Goal: Task Accomplishment & Management: Manage account settings

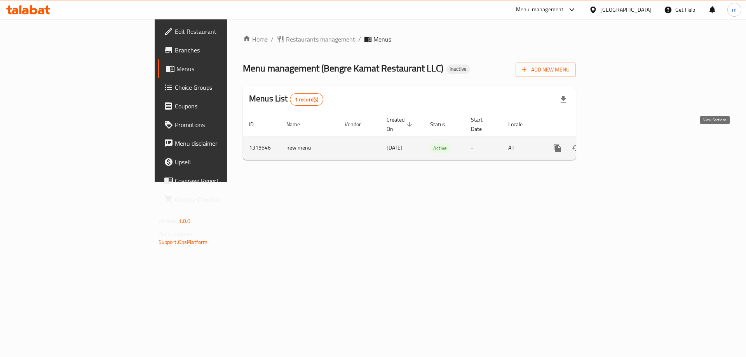
click at [618, 143] on icon "enhanced table" at bounding box center [613, 147] width 9 height 9
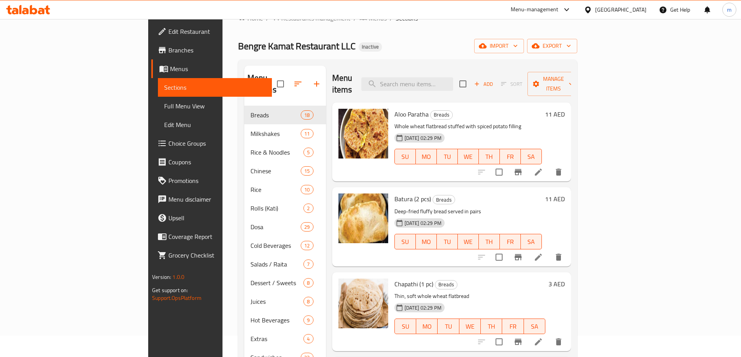
scroll to position [1, 0]
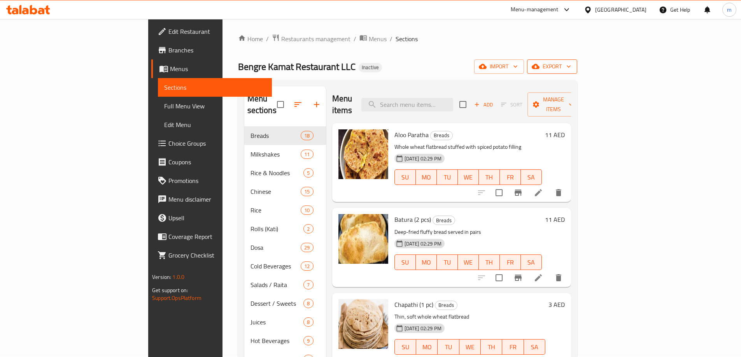
click at [571, 69] on span "export" at bounding box center [552, 67] width 38 height 10
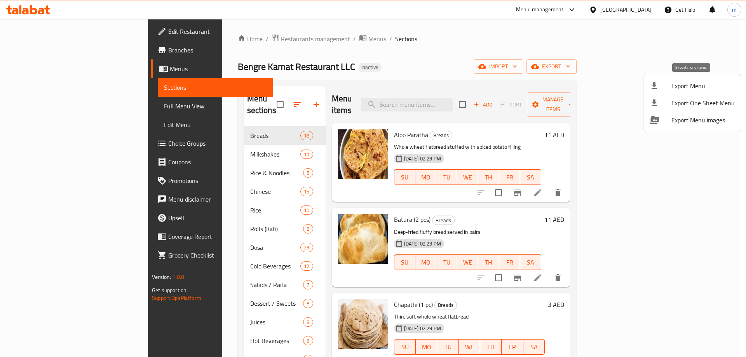
click at [701, 87] on span "Export Menu" at bounding box center [703, 85] width 63 height 9
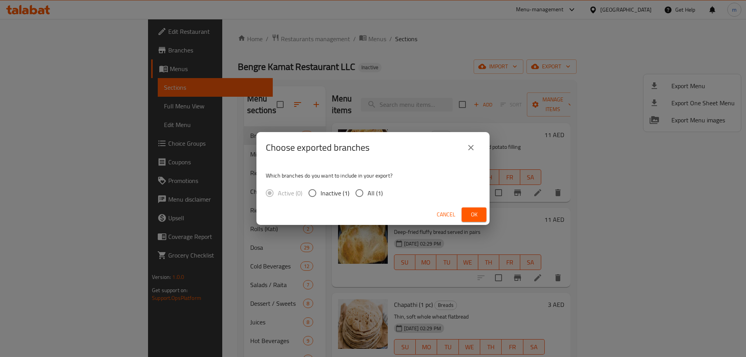
click at [363, 194] on input "All (1)" at bounding box center [359, 193] width 16 height 16
radio input "true"
click at [479, 210] on span "Ok" at bounding box center [474, 215] width 12 height 10
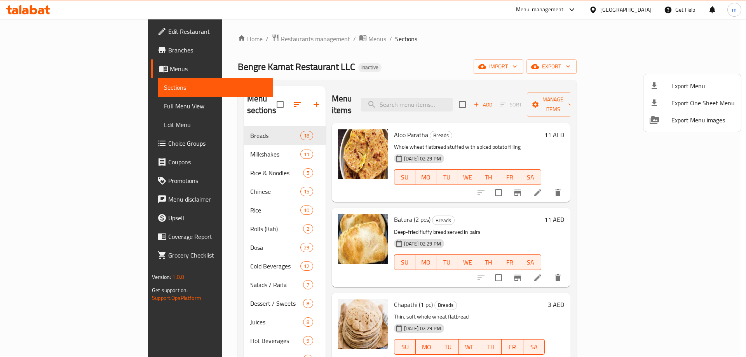
click at [501, 63] on div at bounding box center [373, 178] width 746 height 357
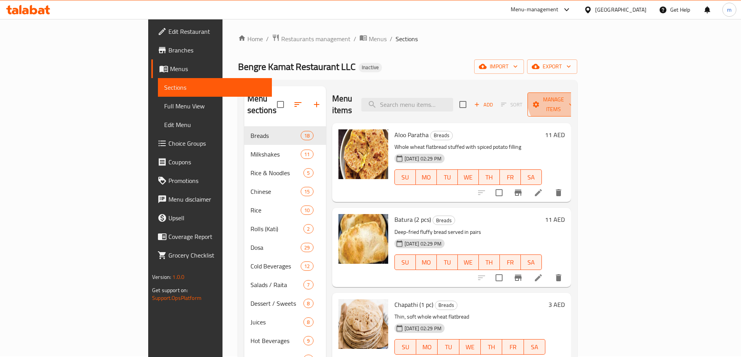
click at [573, 98] on span "Manage items" at bounding box center [553, 104] width 40 height 19
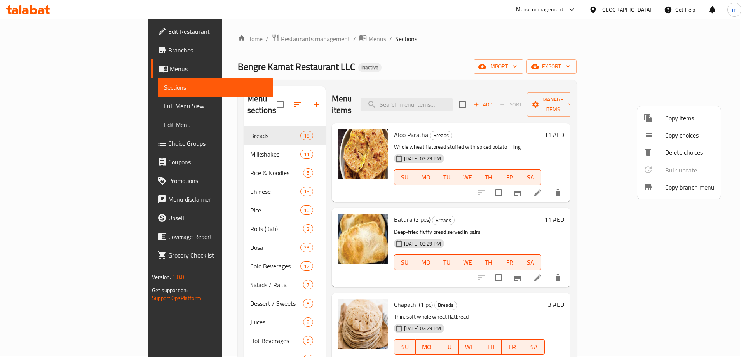
click at [472, 38] on div at bounding box center [373, 178] width 746 height 357
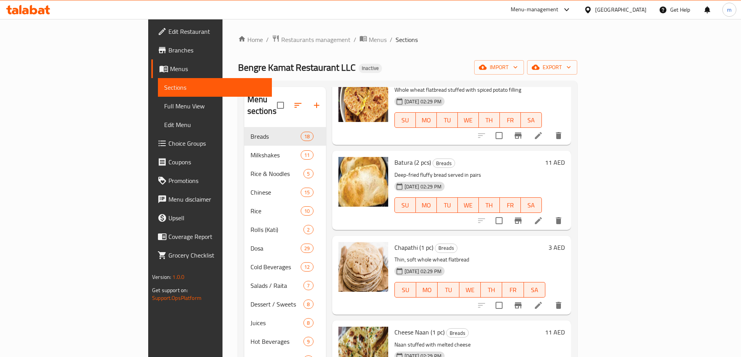
scroll to position [0, 0]
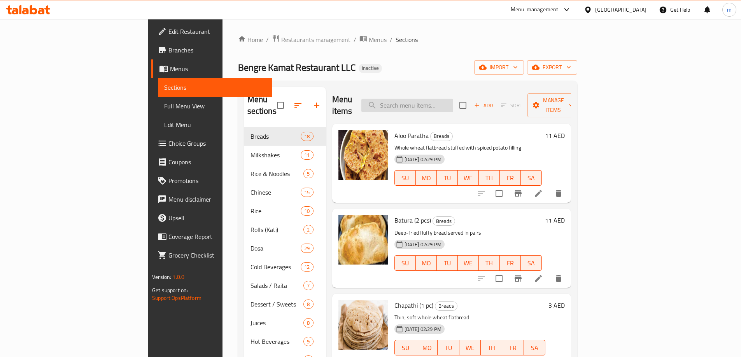
click at [453, 100] on input "search" at bounding box center [407, 106] width 92 height 14
paste input "Baby Corn Manchurian"
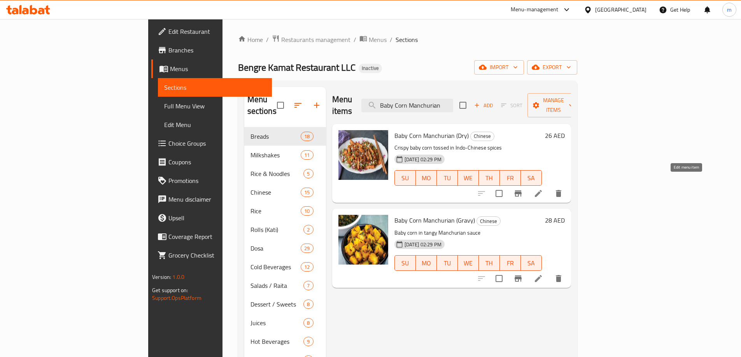
type input "Baby Corn Manchurian"
click at [541, 190] on icon at bounding box center [537, 193] width 7 height 7
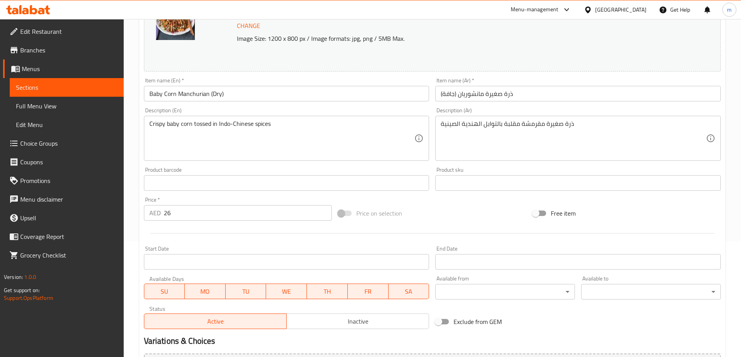
scroll to position [117, 0]
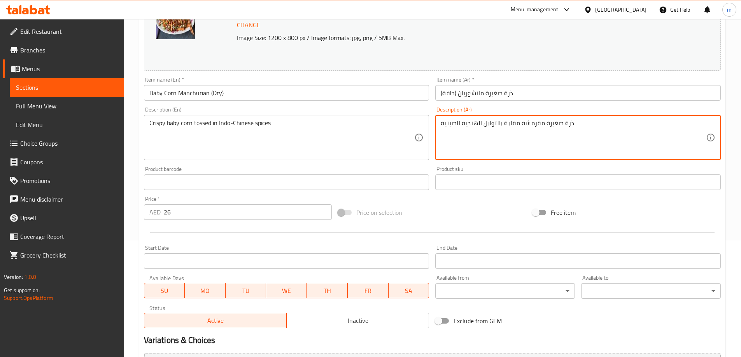
click at [510, 124] on textarea "ذرة صغيرة مقرمشة مقلبة بالتوابل الهندية الصينية" at bounding box center [572, 137] width 265 height 37
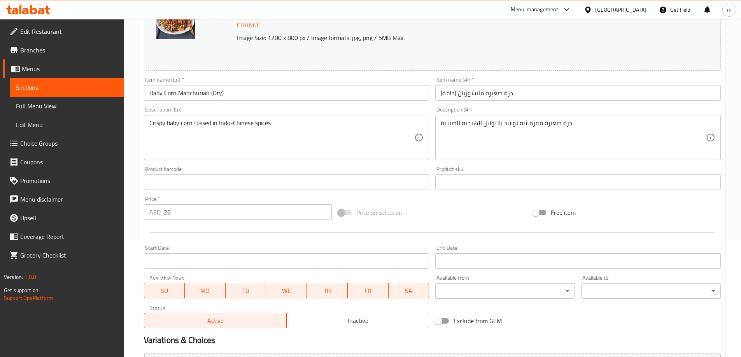
click at [595, 130] on textarea "ذرة صغيرة مقرمشة توسد بالتوابل الهندية الصينية" at bounding box center [572, 137] width 265 height 37
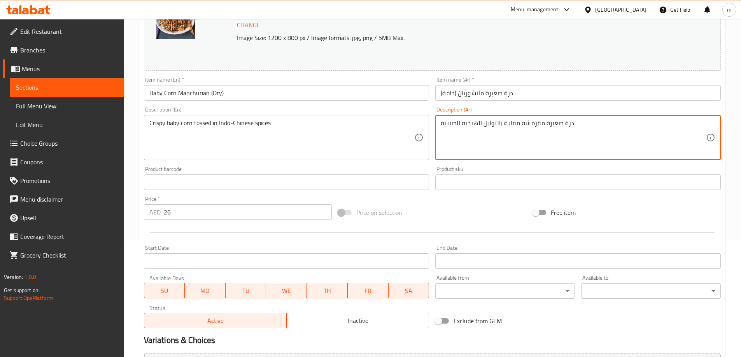
click at [618, 133] on textarea "ذرة صغيرة مقرمشة مقلبة بالتوابل الهندية الصينية" at bounding box center [572, 137] width 265 height 37
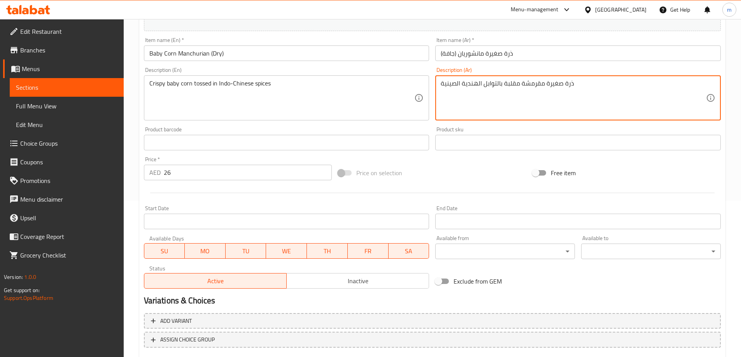
scroll to position [194, 0]
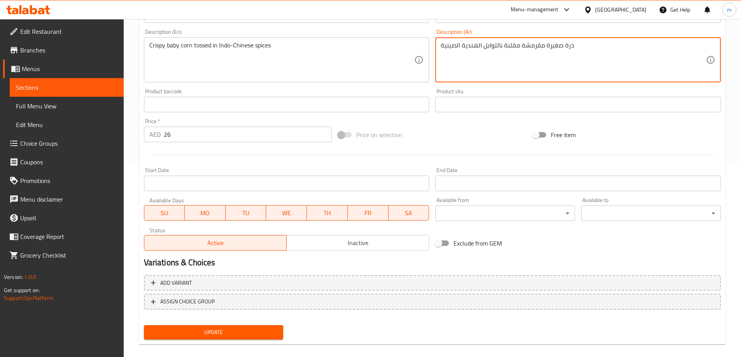
type textarea "ذرة صغيرة مقرمشة مقلبة بالتوابل الهندية الصينية"
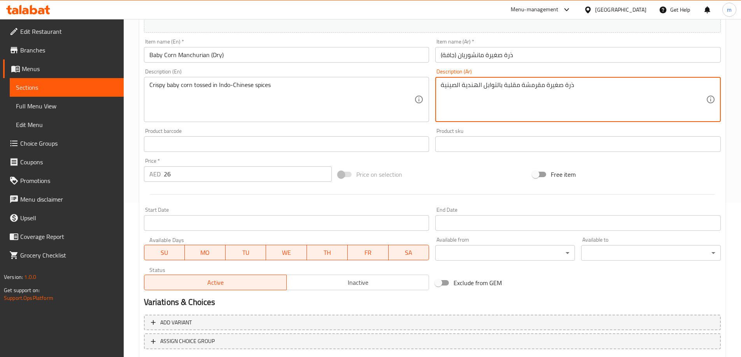
scroll to position [117, 0]
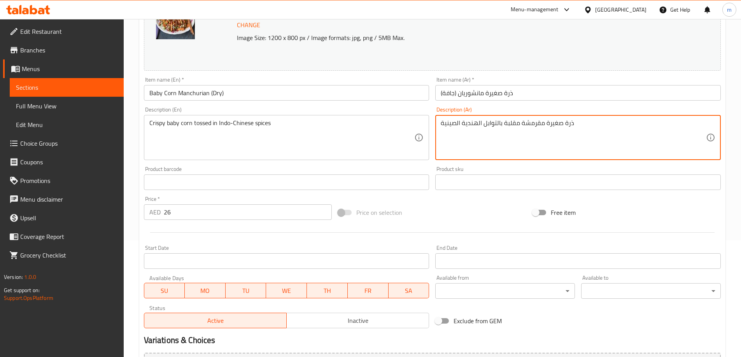
click at [51, 81] on link "Sections" at bounding box center [67, 87] width 114 height 19
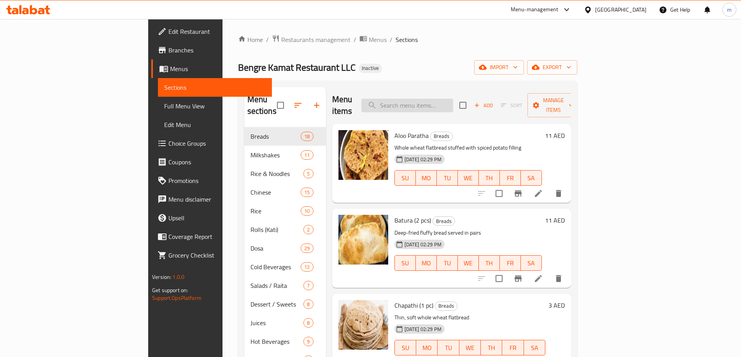
click at [433, 99] on input "search" at bounding box center [407, 106] width 92 height 14
paste input "Masala French Fries"
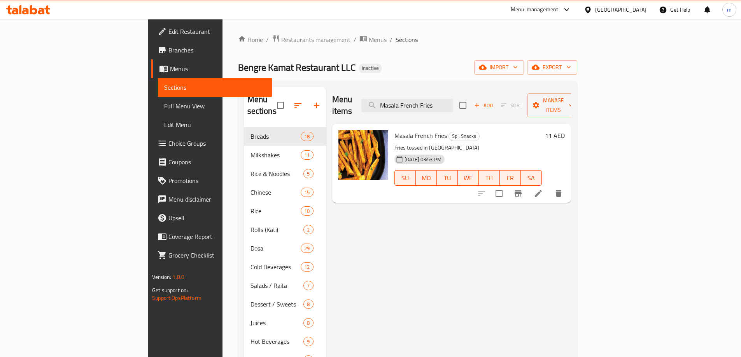
type input "Masala French Fries"
click at [541, 190] on icon at bounding box center [537, 193] width 7 height 7
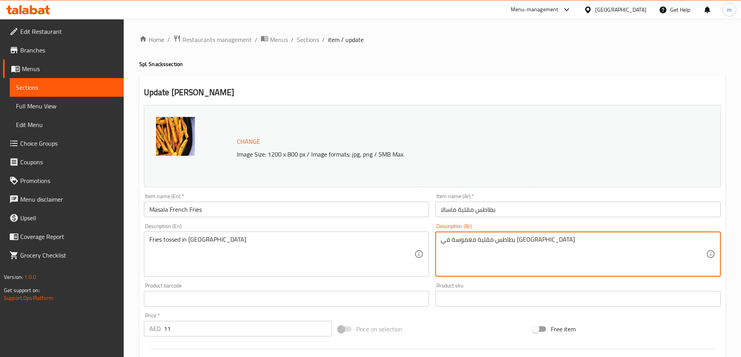
click at [479, 241] on textarea "بطاطس مقلية مغموسة في [GEOGRAPHIC_DATA]" at bounding box center [572, 254] width 265 height 37
click at [483, 261] on textarea "بطاطس مقلية مغموسة في [GEOGRAPHIC_DATA]" at bounding box center [572, 254] width 265 height 37
drag, startPoint x: 459, startPoint y: 239, endPoint x: 493, endPoint y: 239, distance: 33.8
click at [493, 239] on textarea "بطاطس مقلية مغموسة في [GEOGRAPHIC_DATA]" at bounding box center [572, 254] width 265 height 37
click at [480, 243] on textarea "بطاطس مقلية مغموسة في [GEOGRAPHIC_DATA]" at bounding box center [572, 254] width 265 height 37
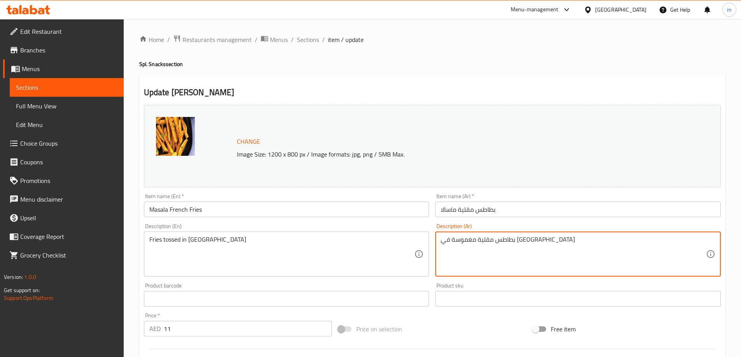
click at [480, 242] on textarea "بطاطس مقلية مغموسة في [GEOGRAPHIC_DATA]" at bounding box center [572, 254] width 265 height 37
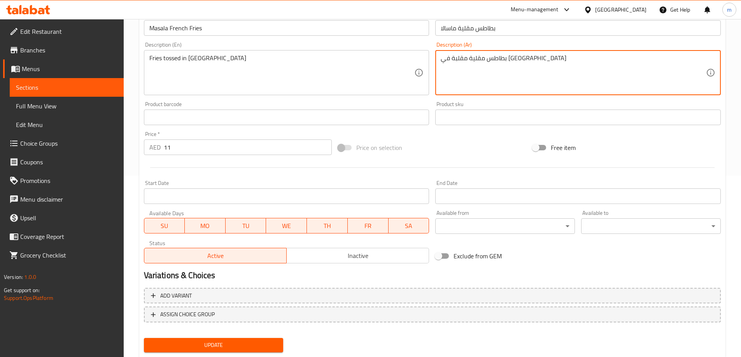
scroll to position [203, 0]
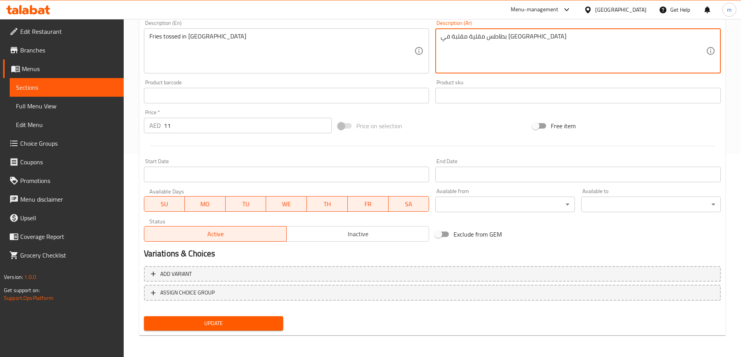
type textarea "بطاطس مقلية مقلبة في [GEOGRAPHIC_DATA]"
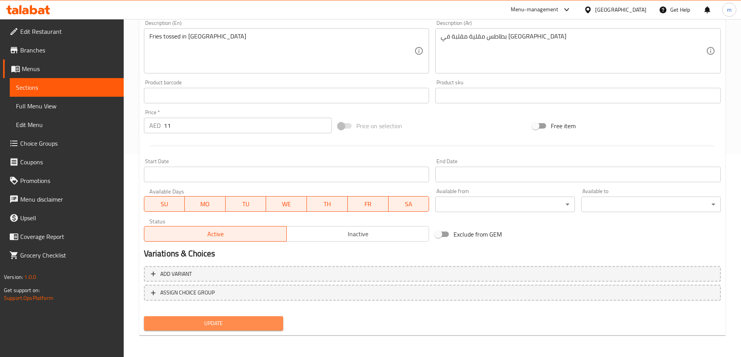
click at [250, 320] on span "Update" at bounding box center [213, 324] width 127 height 10
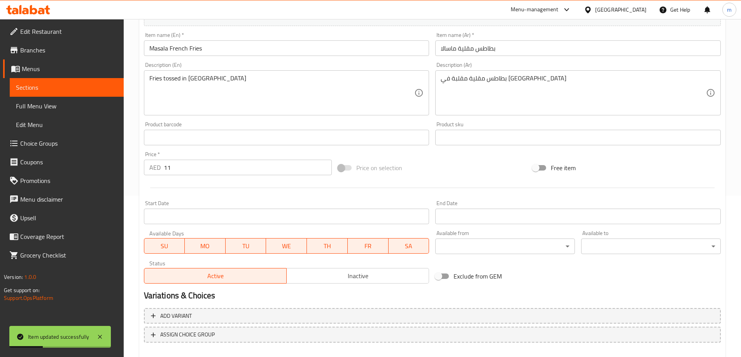
scroll to position [87, 0]
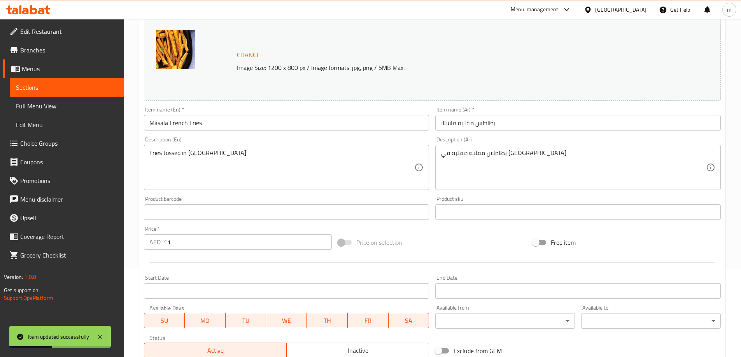
click at [68, 91] on span "Sections" at bounding box center [66, 87] width 101 height 9
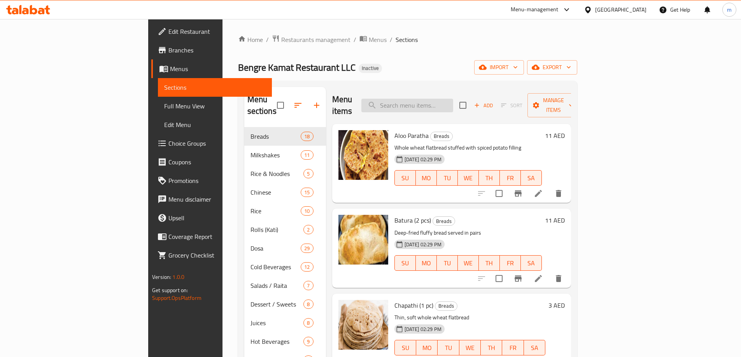
click at [445, 100] on input "search" at bounding box center [407, 106] width 92 height 14
paste input "Neer Dosa"
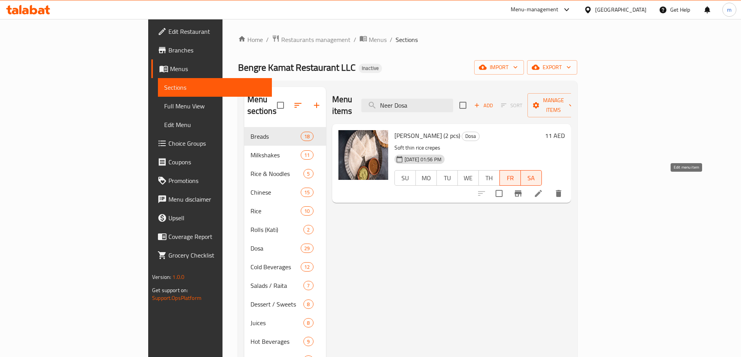
type input "Neer Dosa"
click at [543, 189] on icon at bounding box center [537, 193] width 9 height 9
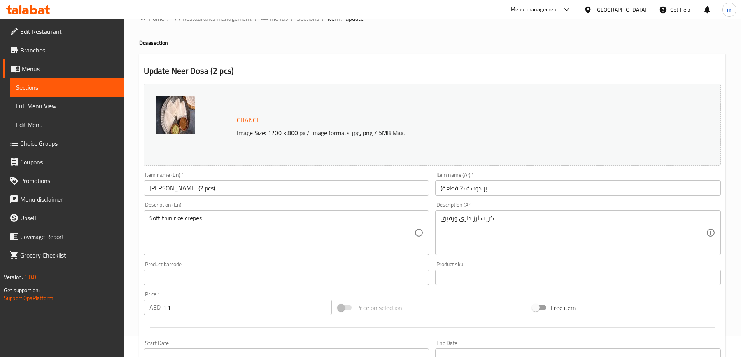
scroll to position [39, 0]
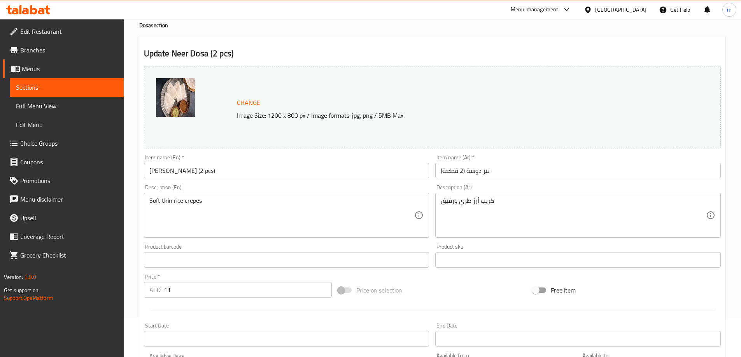
click at [74, 91] on span "Sections" at bounding box center [66, 87] width 101 height 9
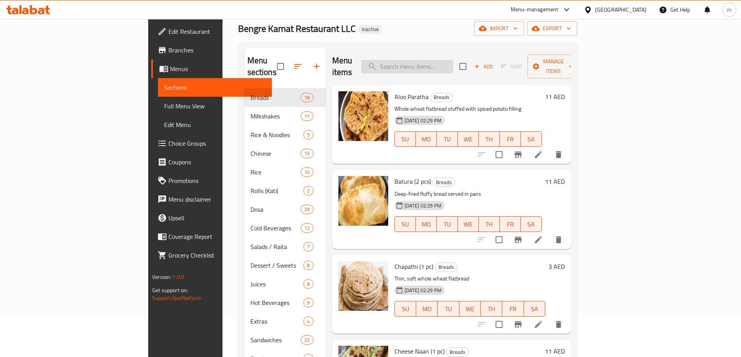
click at [453, 65] on input "search" at bounding box center [407, 67] width 92 height 14
paste input "[PERSON_NAME]"
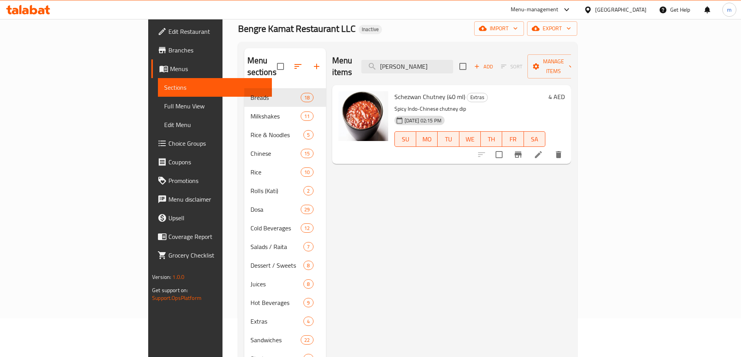
type input "[PERSON_NAME]"
click at [549, 150] on li at bounding box center [538, 155] width 22 height 14
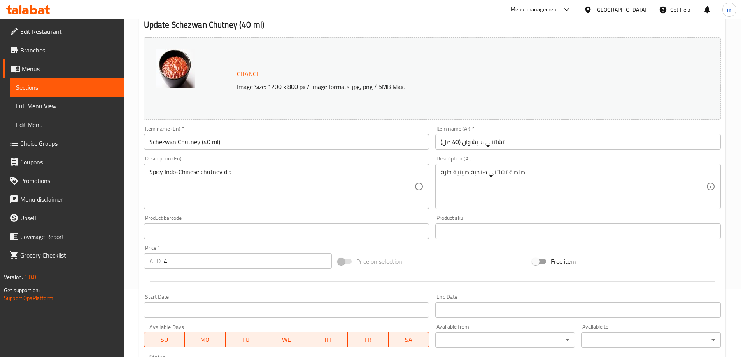
scroll to position [78, 0]
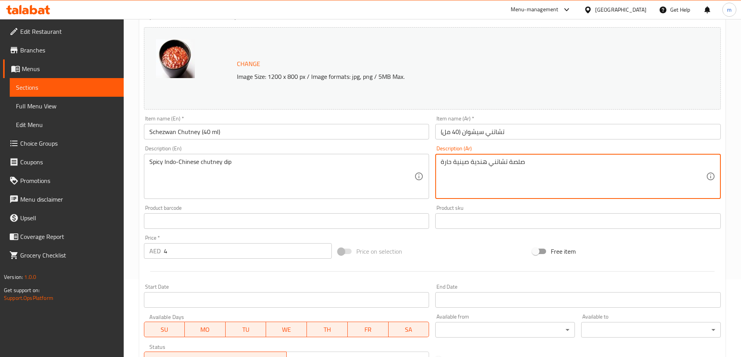
drag, startPoint x: 453, startPoint y: 161, endPoint x: 486, endPoint y: 161, distance: 32.7
paste textarea "الهندو ال"
click at [449, 163] on textarea "صلصة تشاتني الهندو الصينية حارة" at bounding box center [572, 176] width 265 height 37
click at [451, 164] on textarea "صلصة تشاتني الهندو الصينية حارة" at bounding box center [572, 176] width 265 height 37
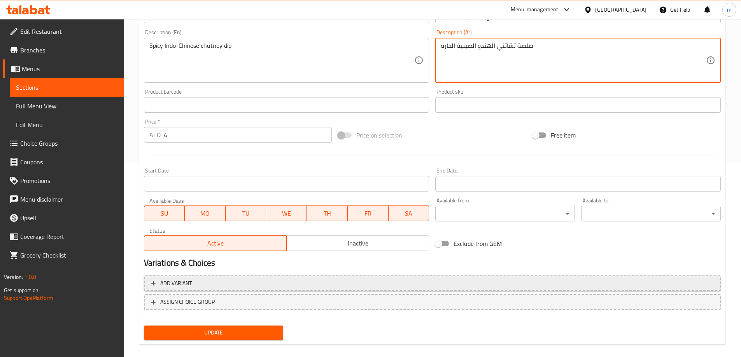
scroll to position [194, 0]
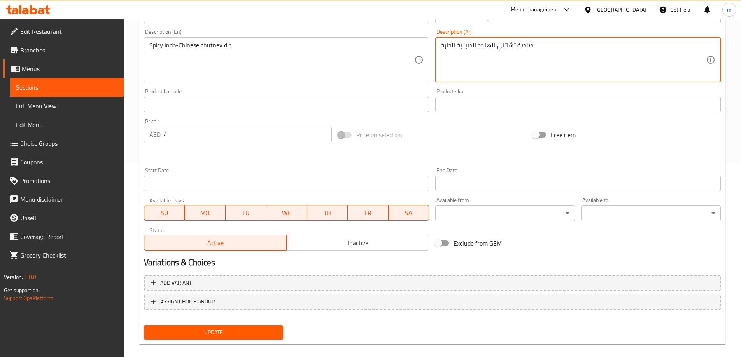
type textarea "صلصة تشاتني الهندو الصينية الحارة"
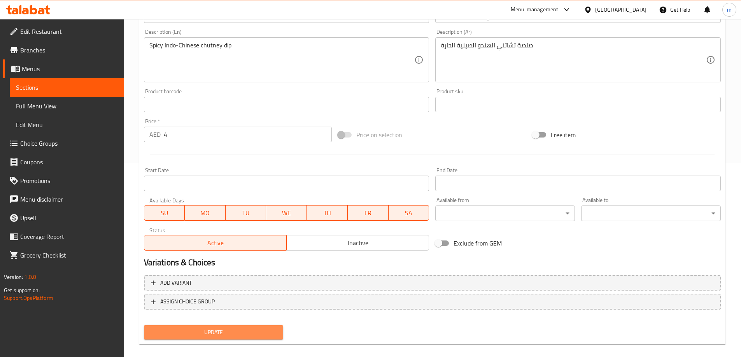
click at [220, 332] on span "Update" at bounding box center [213, 333] width 127 height 10
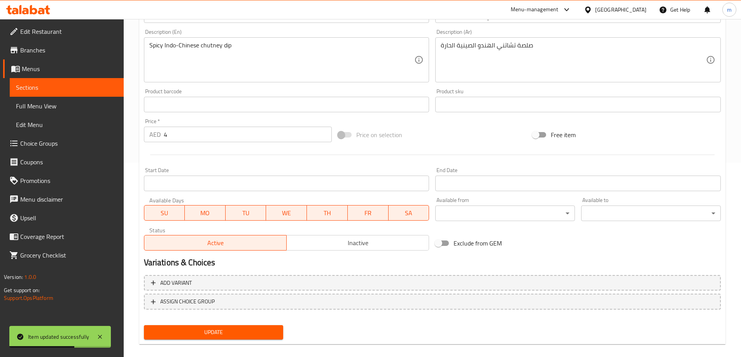
click at [56, 81] on link "Sections" at bounding box center [67, 87] width 114 height 19
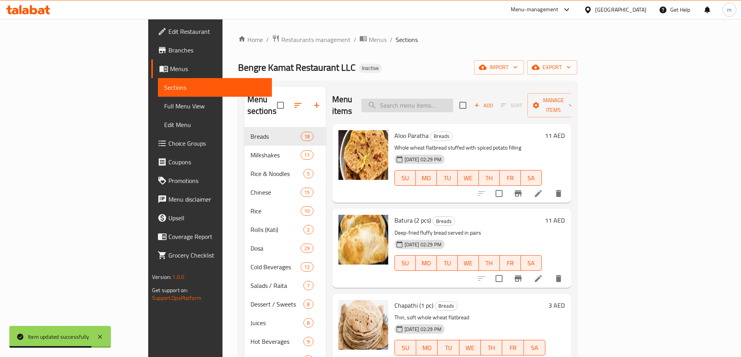
click at [453, 99] on input "search" at bounding box center [407, 106] width 92 height 14
paste input "Bhindi Masala"
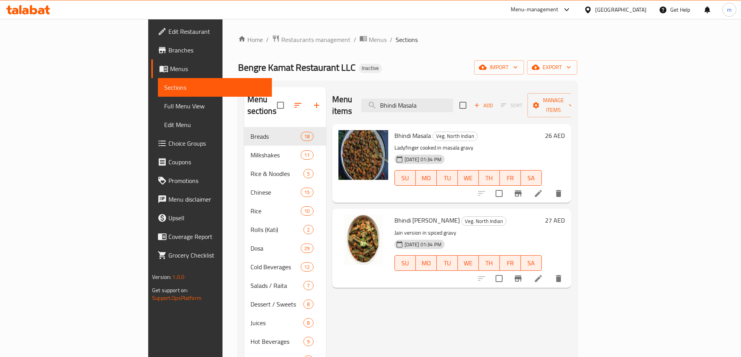
type input "Bhindi Masala"
click at [549, 187] on li at bounding box center [538, 194] width 22 height 14
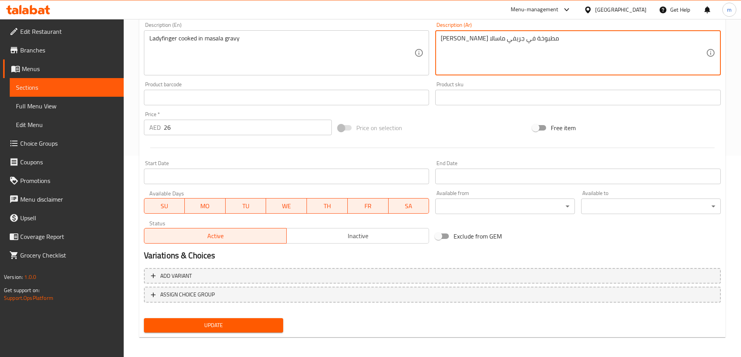
scroll to position [203, 0]
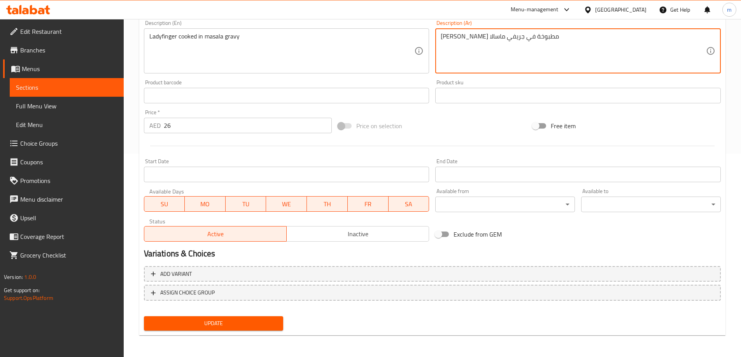
type textarea "[PERSON_NAME] مطبوخة في جريفي ماسالا"
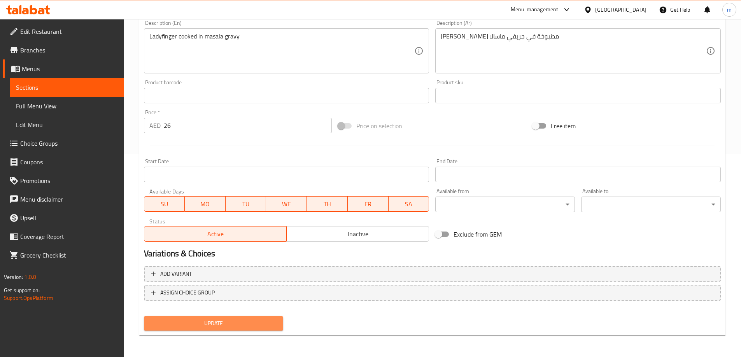
click at [173, 327] on span "Update" at bounding box center [213, 324] width 127 height 10
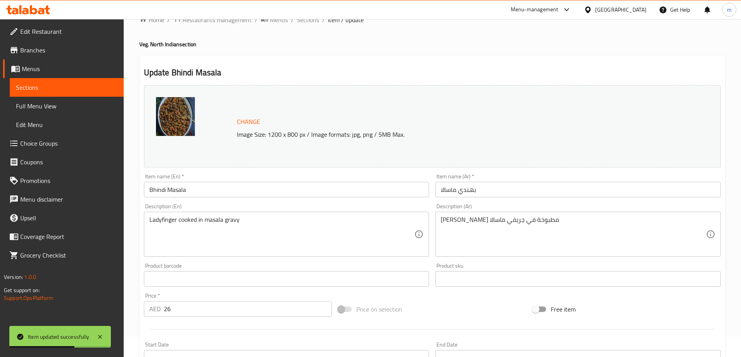
scroll to position [0, 0]
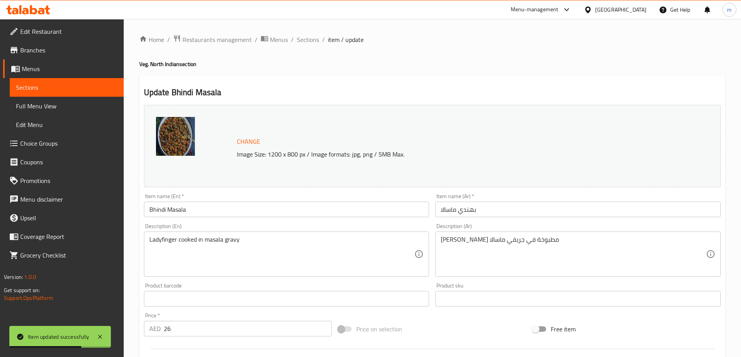
click at [49, 82] on link "Sections" at bounding box center [67, 87] width 114 height 19
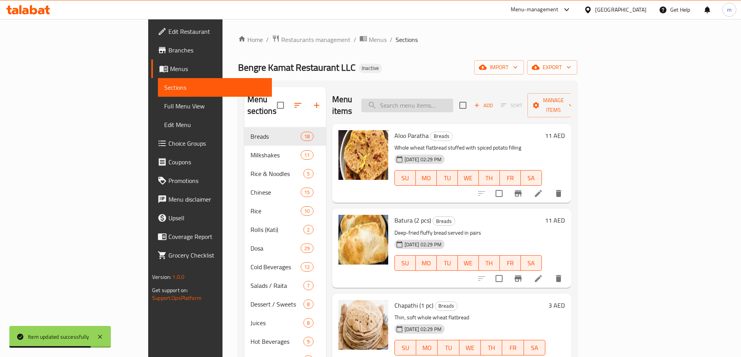
click at [433, 101] on input "search" at bounding box center [407, 106] width 92 height 14
paste input "Cheese Uttappam"
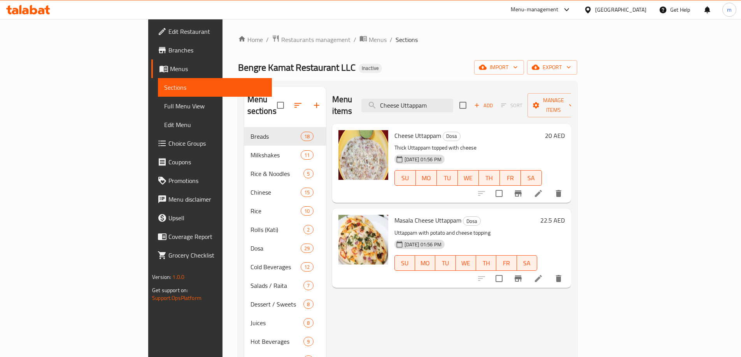
type input "Cheese Uttappam"
click at [543, 189] on icon at bounding box center [537, 193] width 9 height 9
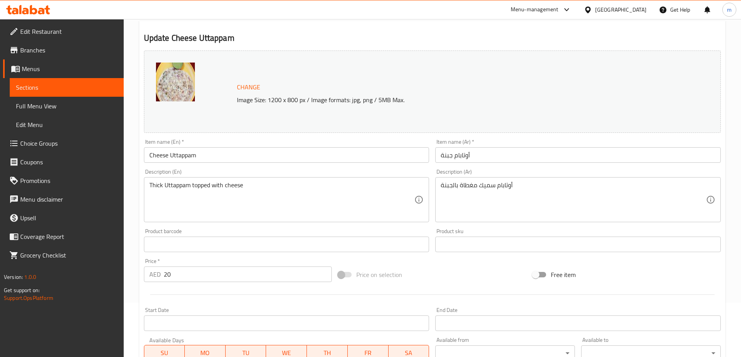
scroll to position [78, 0]
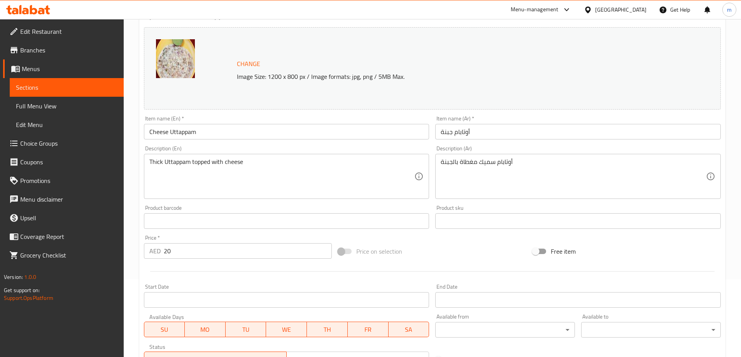
click at [39, 83] on span "Sections" at bounding box center [66, 87] width 101 height 9
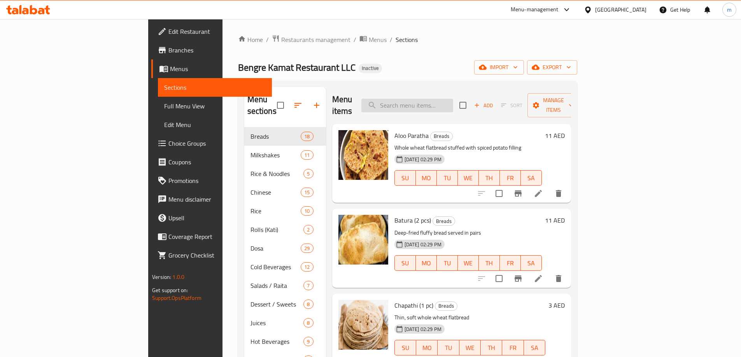
click at [438, 101] on input "search" at bounding box center [407, 106] width 92 height 14
paste input "Kesar"
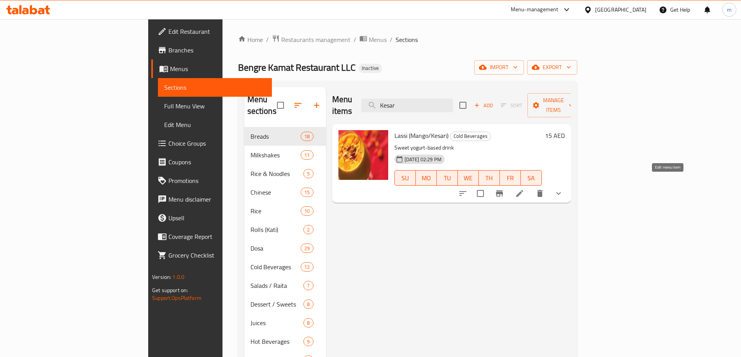
type input "Kesar"
click at [524, 189] on icon at bounding box center [519, 193] width 9 height 9
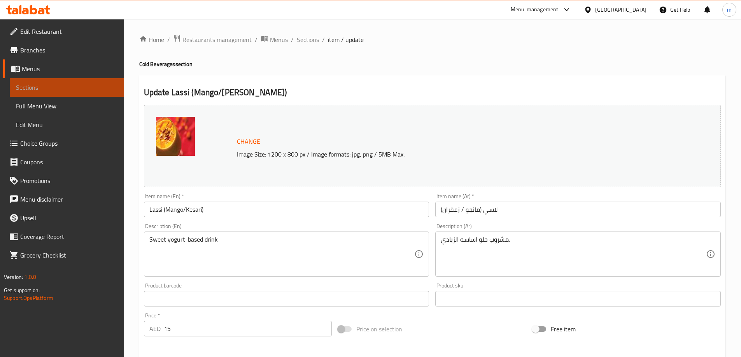
click at [66, 90] on span "Sections" at bounding box center [66, 87] width 101 height 9
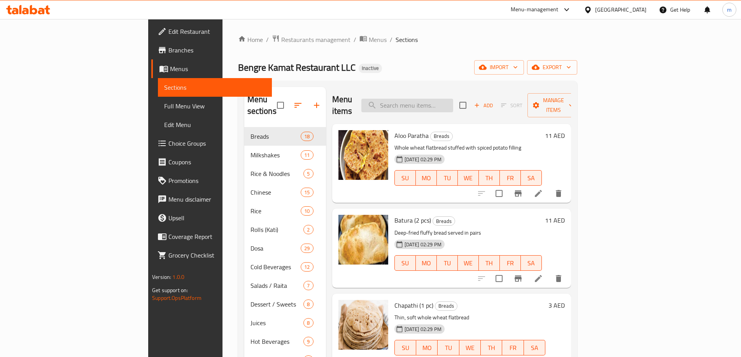
click at [449, 104] on input "search" at bounding box center [407, 106] width 92 height 14
paste input "Roti Basket (5 varieties)"
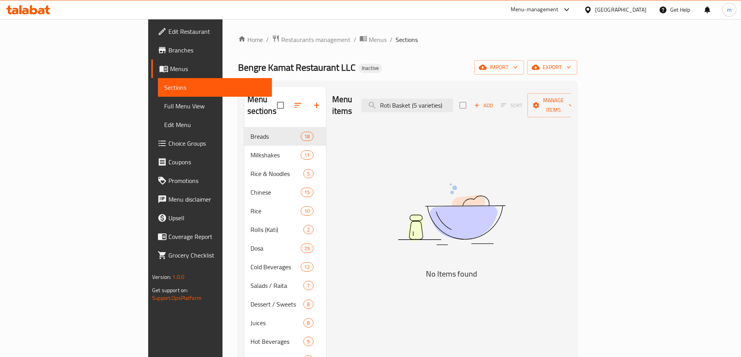
drag, startPoint x: 465, startPoint y: 100, endPoint x: 526, endPoint y: 104, distance: 61.5
click at [526, 104] on div "Menu items Roti Basket (5 varieties) Add Sort Manage items" at bounding box center [451, 105] width 239 height 37
type input "Roti Basket"
click at [158, 101] on link "Full Menu View" at bounding box center [215, 106] width 114 height 19
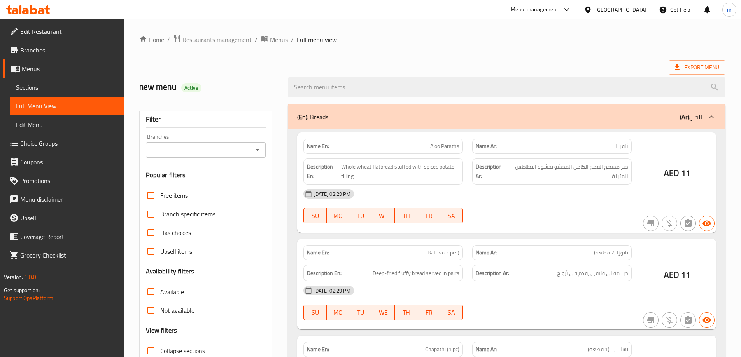
click at [165, 168] on div "Filter Branches Branches Popular filters Free items Branch specific items Has c…" at bounding box center [205, 254] width 133 height 287
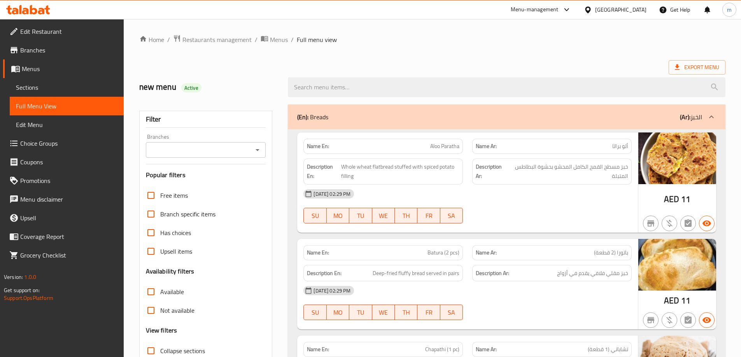
checkbox input "false"
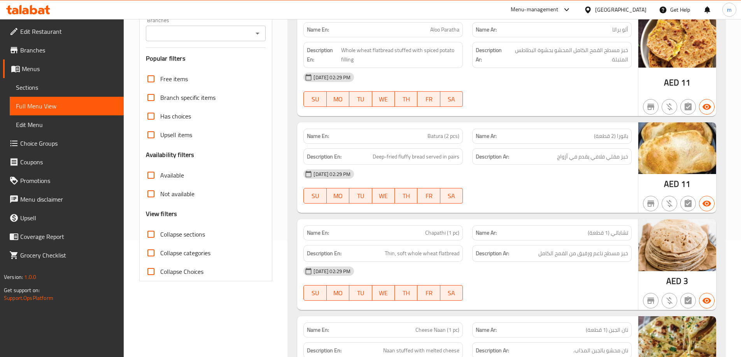
click at [191, 36] on input "Branches" at bounding box center [199, 33] width 103 height 11
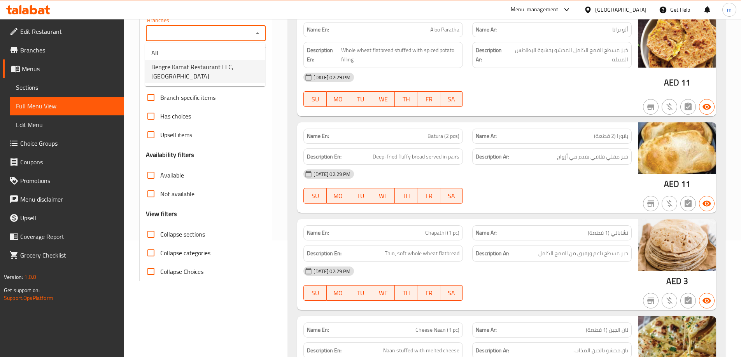
click at [200, 64] on span "Bengre Kamat Restaurant LLC, [GEOGRAPHIC_DATA]" at bounding box center [205, 71] width 108 height 19
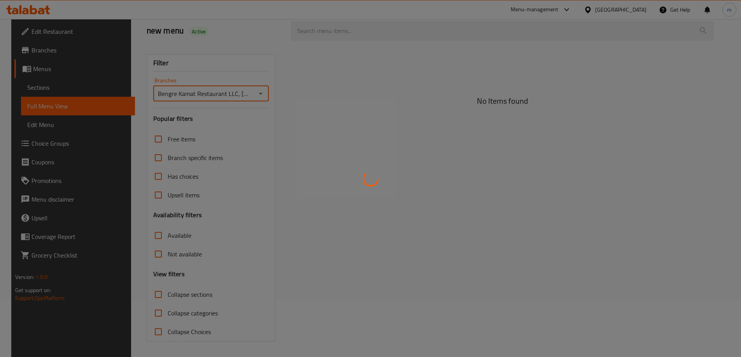
type input "Bengre Kamat Restaurant LLC, [GEOGRAPHIC_DATA]"
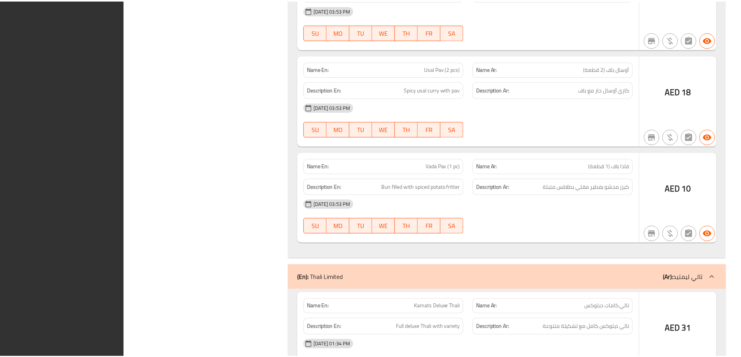
scroll to position [28212, 0]
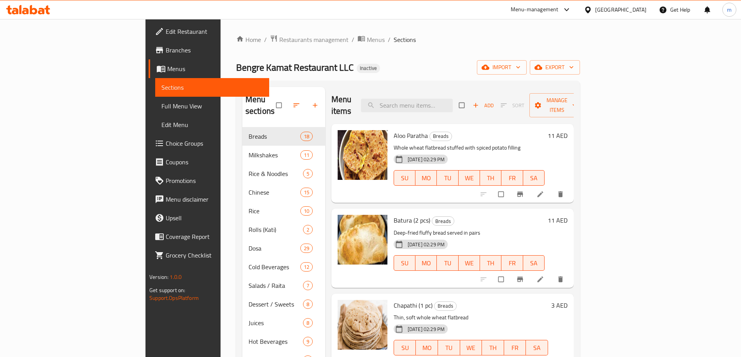
click at [161, 109] on span "Full Menu View" at bounding box center [211, 105] width 101 height 9
click at [161, 104] on span "Full Menu View" at bounding box center [211, 105] width 101 height 9
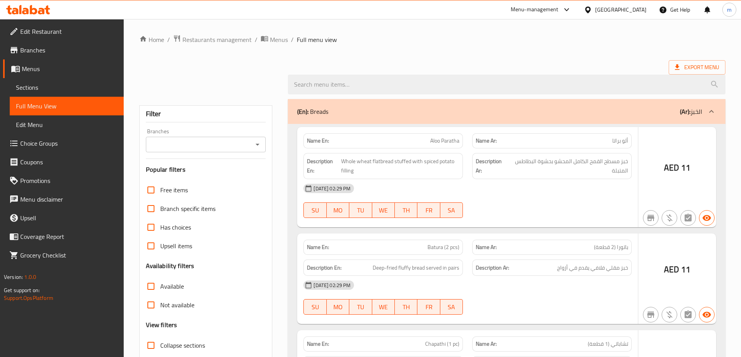
click at [46, 106] on span "Full Menu View" at bounding box center [66, 105] width 101 height 9
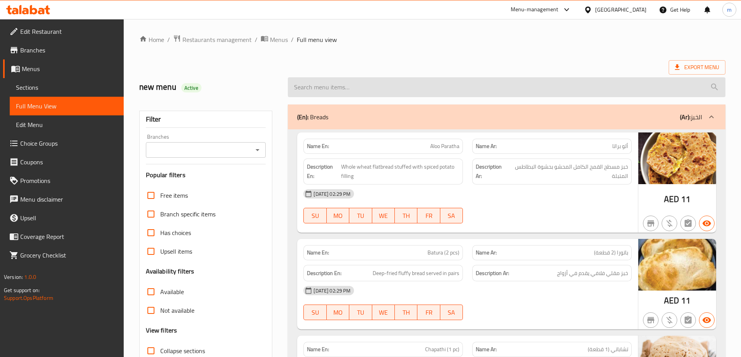
click at [459, 42] on ol "Home / Restaurants management / Menus / Full menu view" at bounding box center [432, 40] width 586 height 10
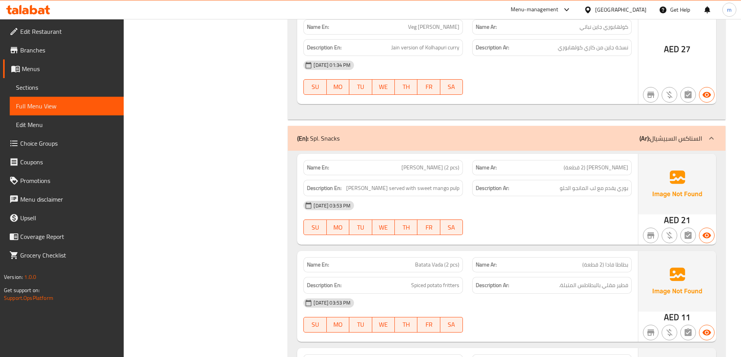
scroll to position [3435, 0]
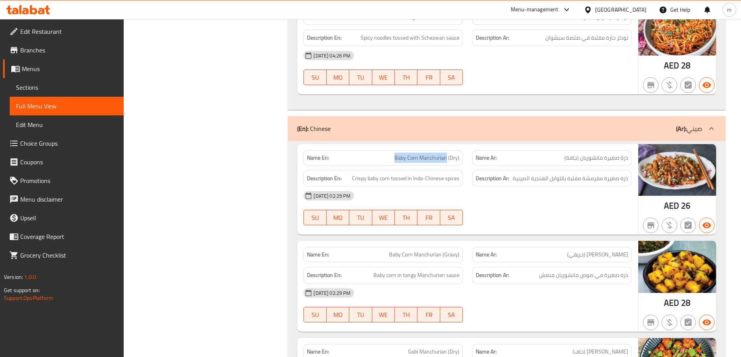
drag, startPoint x: 393, startPoint y: 157, endPoint x: 447, endPoint y: 159, distance: 54.8
click at [447, 159] on p "Name En: Baby Corn Manchurian (Dry)" at bounding box center [383, 158] width 152 height 8
copy span "Baby Corn Manchurian"
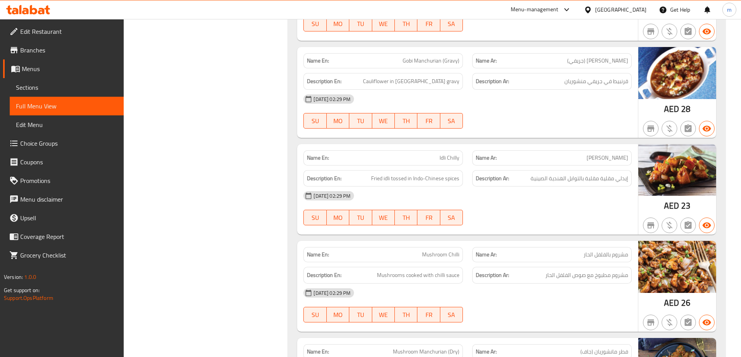
scroll to position [25910, 0]
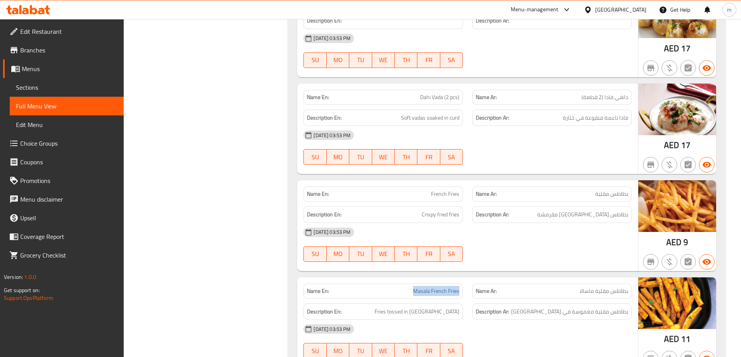
drag, startPoint x: 415, startPoint y: 155, endPoint x: 459, endPoint y: 157, distance: 44.4
click at [459, 287] on span "Masala French Fries" at bounding box center [436, 291] width 46 height 8
copy span "Masala French Fries"
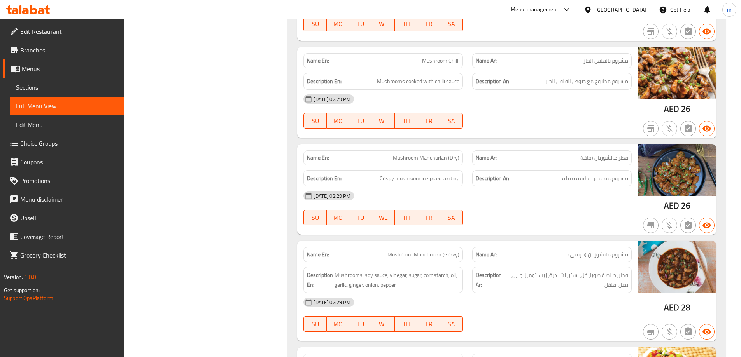
scroll to position [14041, 0]
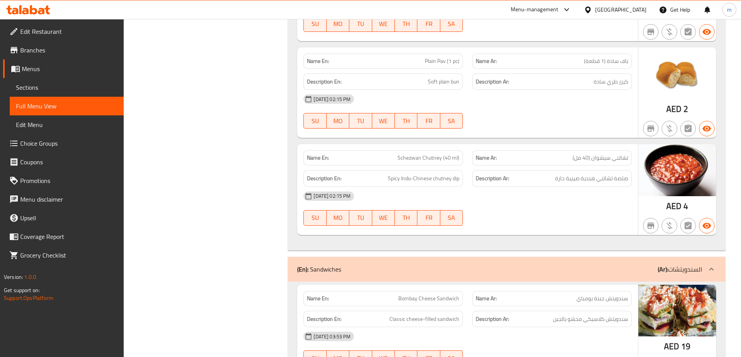
click at [536, 202] on div "[DATE] 02:15 PM" at bounding box center [467, 196] width 337 height 19
drag, startPoint x: 394, startPoint y: 155, endPoint x: 442, endPoint y: 159, distance: 47.6
click at [442, 159] on p "Name En: Schezwan Chutney (40 ml)" at bounding box center [383, 158] width 152 height 8
copy span "[PERSON_NAME]"
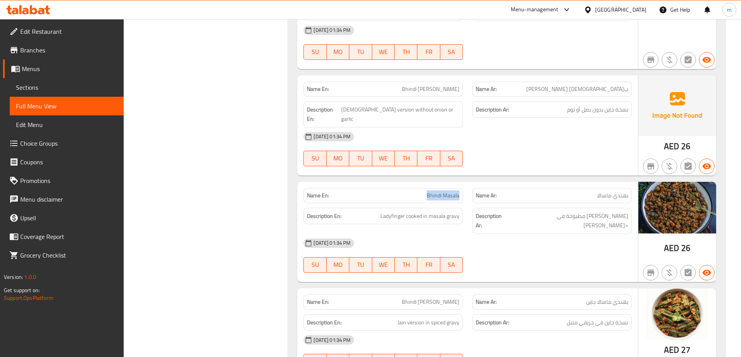
drag, startPoint x: 418, startPoint y: 160, endPoint x: 461, endPoint y: 155, distance: 43.0
click at [461, 188] on div "Name En: Bhindi Masala" at bounding box center [382, 195] width 159 height 15
copy span "Bhindi Masala"
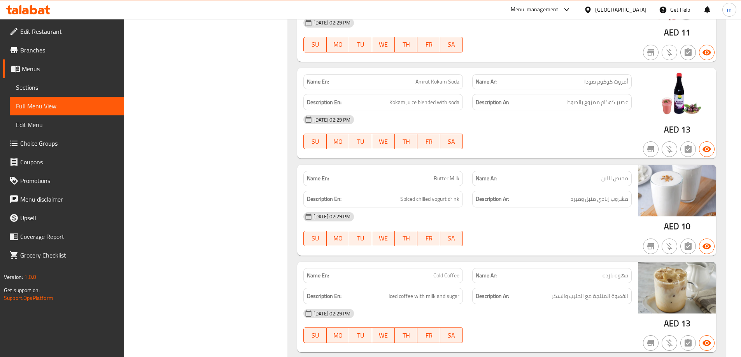
click at [607, 184] on div "Name Ar: مخيض اللبن" at bounding box center [551, 178] width 159 height 15
click at [607, 181] on span "مخيض اللبن" at bounding box center [614, 179] width 27 height 8
click at [569, 213] on div "[DATE] 02:29 PM" at bounding box center [467, 217] width 337 height 19
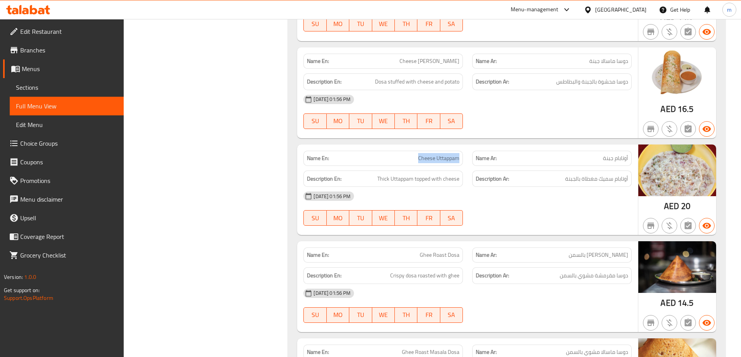
drag, startPoint x: 408, startPoint y: 159, endPoint x: 458, endPoint y: 157, distance: 50.2
click at [458, 157] on p "Name En: Cheese Uttappam" at bounding box center [383, 158] width 152 height 8
copy span "Cheese Uttappam"
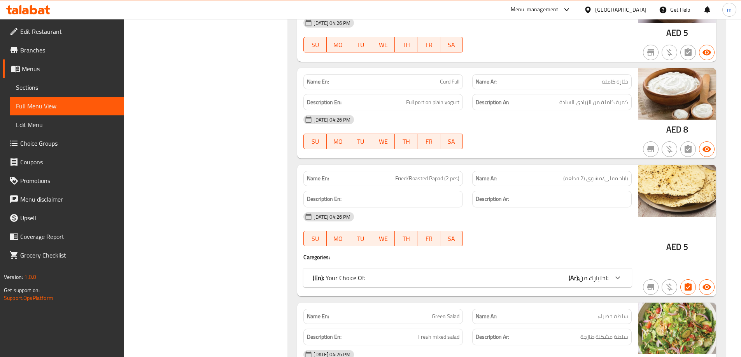
scroll to position [9709, 0]
